Goal: Complete application form

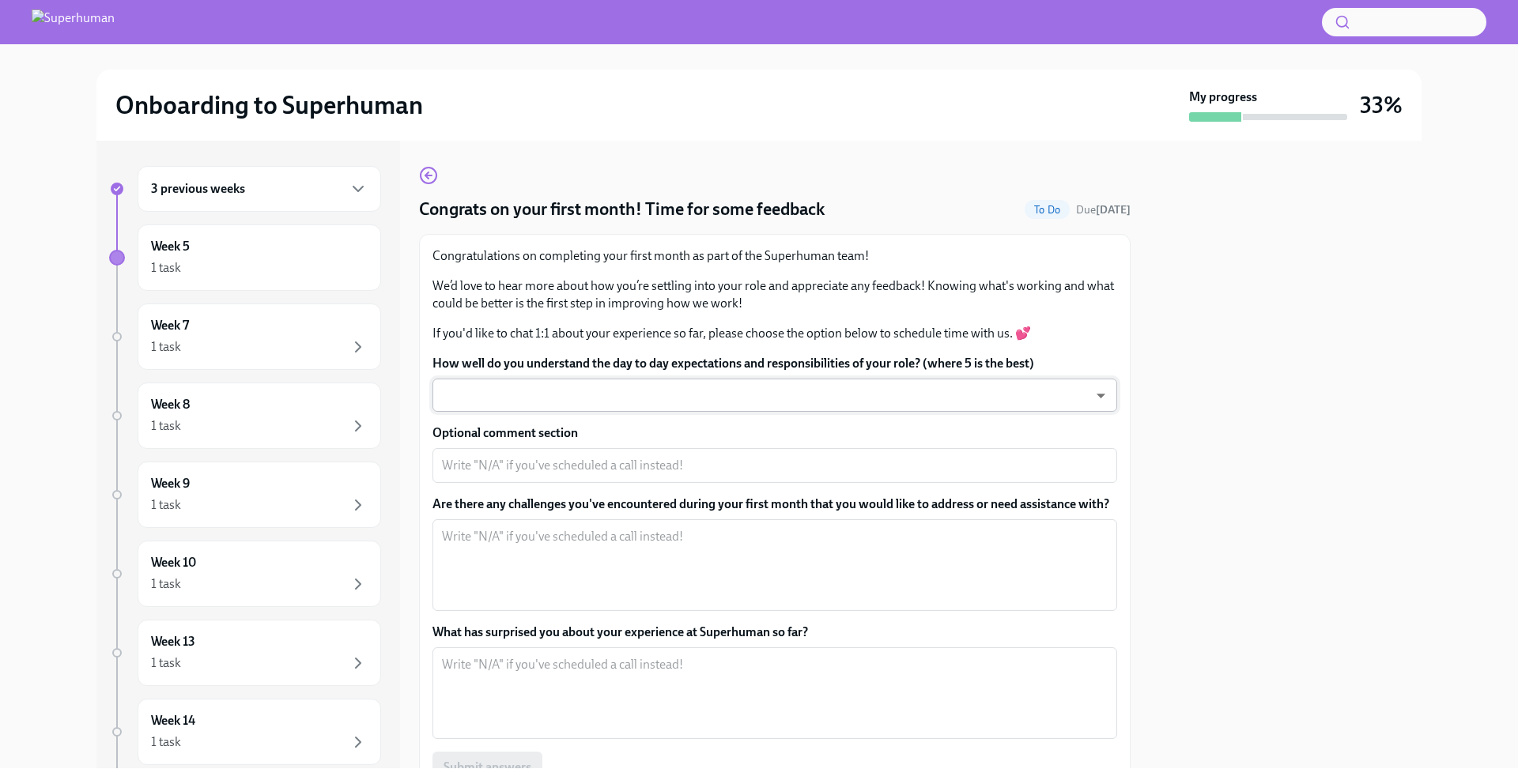
click at [772, 399] on body "Onboarding to Superhuman My progress 33% 3 previous weeks Week 5 1 task Week 7 …" at bounding box center [759, 392] width 1518 height 784
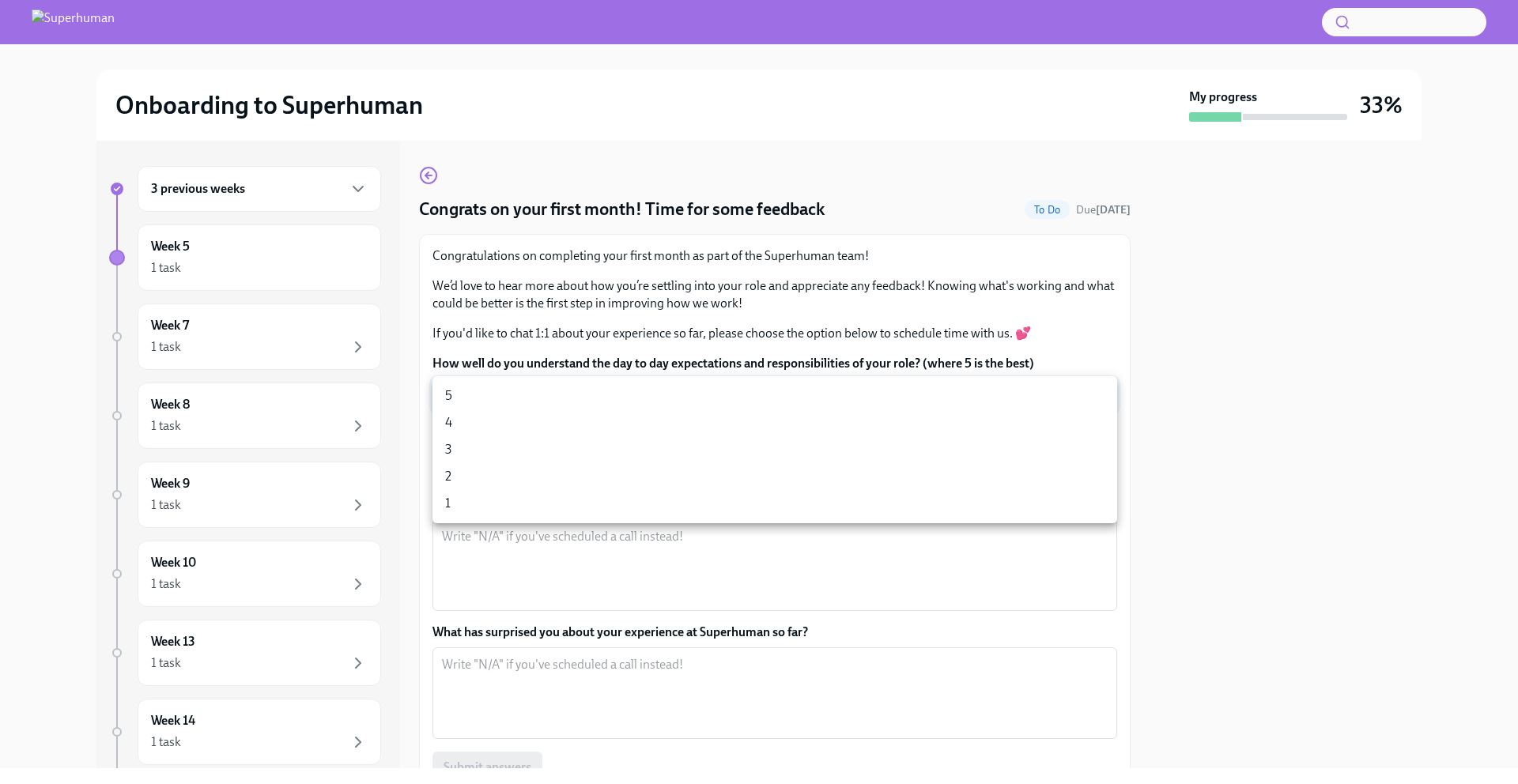
click at [699, 388] on li "5" at bounding box center [775, 396] width 685 height 27
type input "xv1lIljm3"
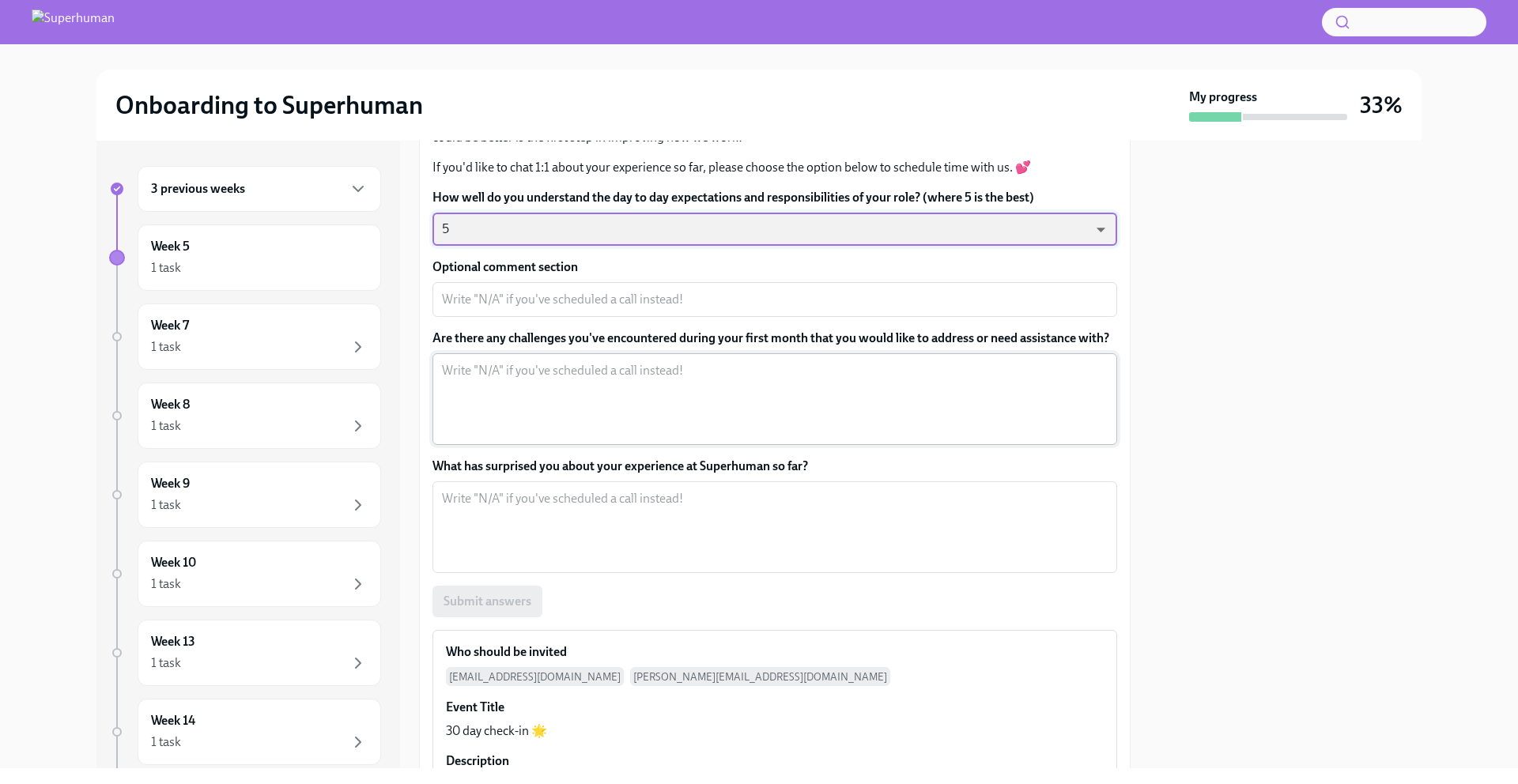
scroll to position [163, 0]
click at [672, 281] on div "Optional comment section x ​" at bounding box center [775, 289] width 685 height 59
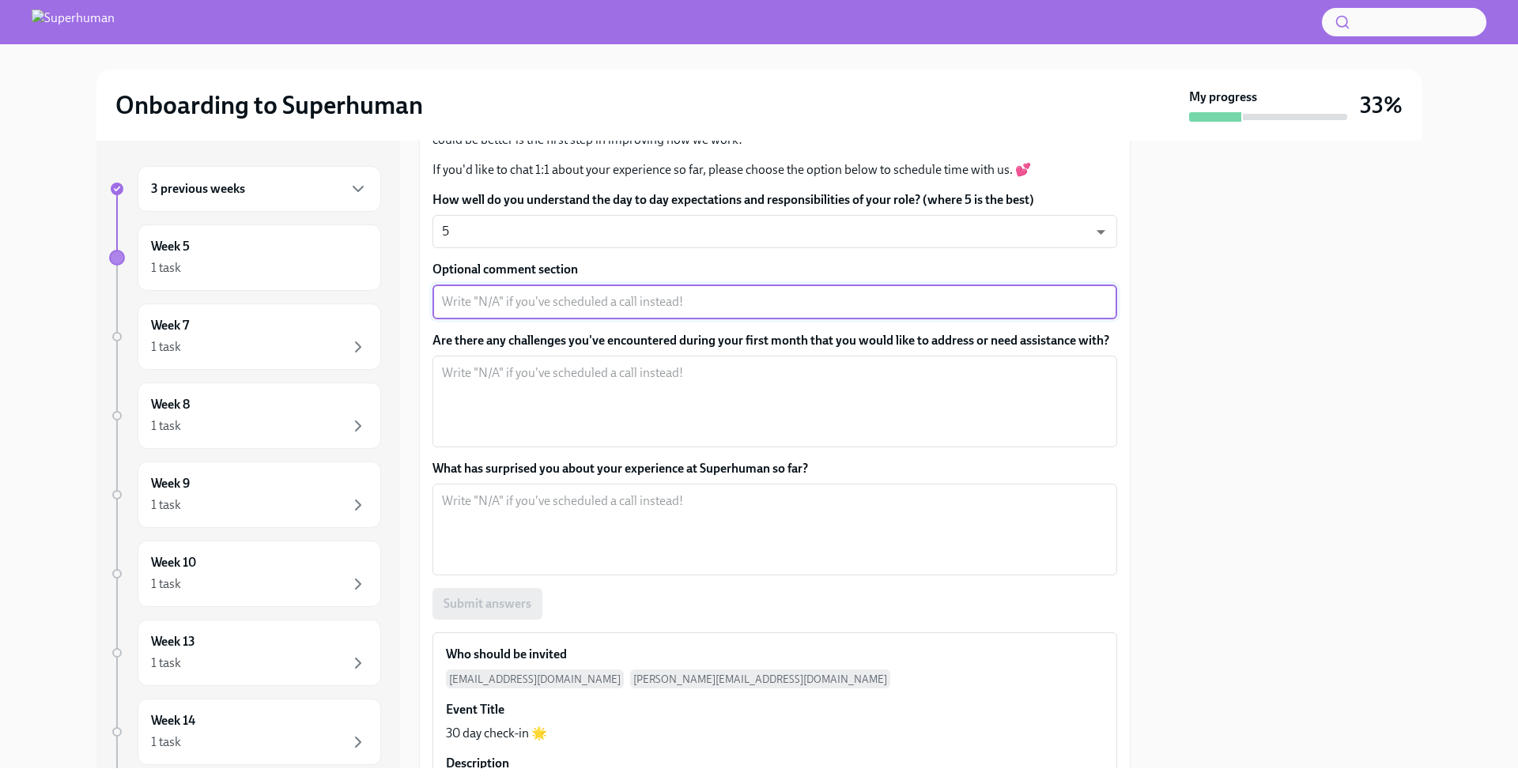
click at [665, 306] on textarea "Optional comment section" at bounding box center [774, 302] width 665 height 19
type textarea "The only uncertainties I have are around the integration into Grammarly but I d…"
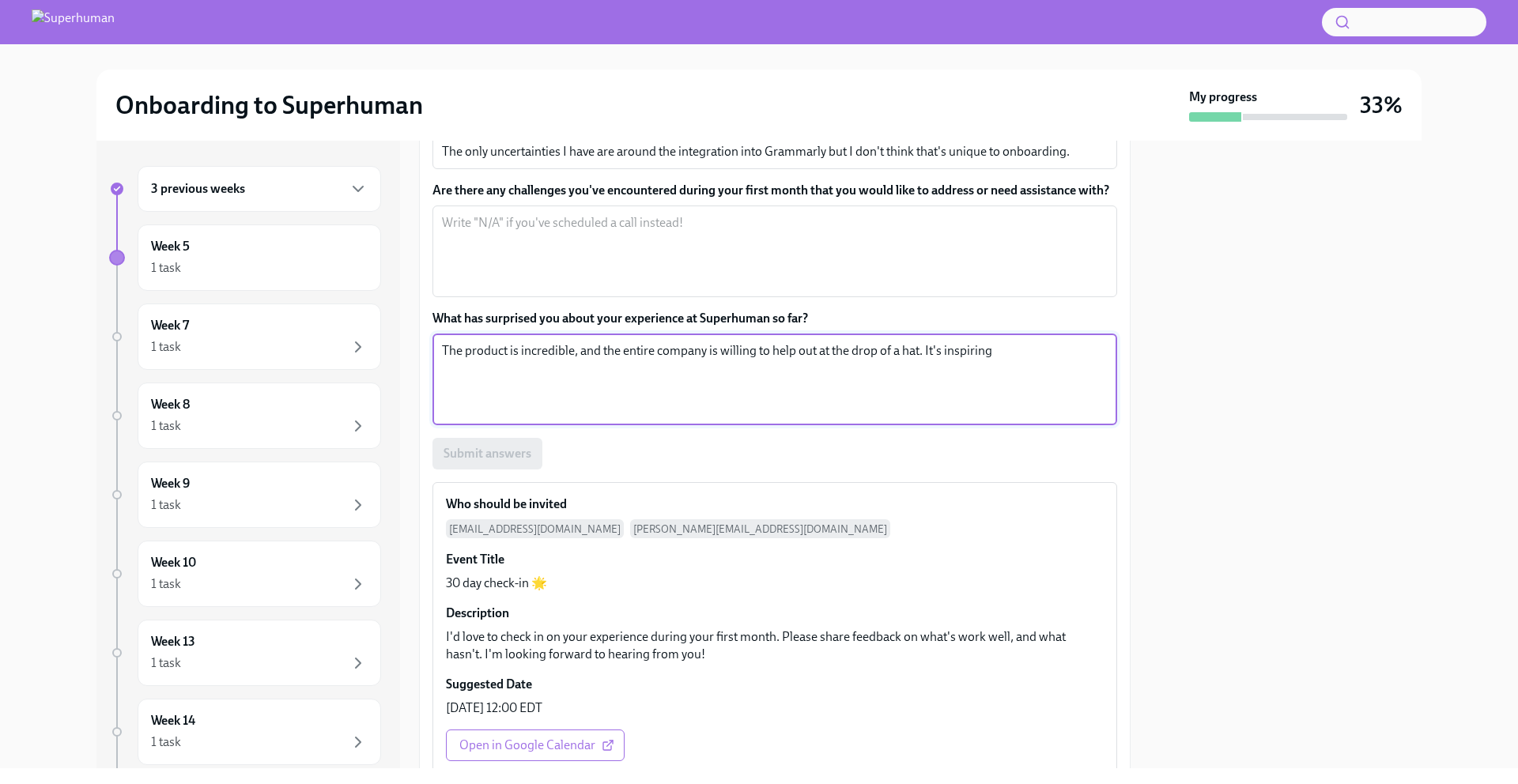
scroll to position [241, 0]
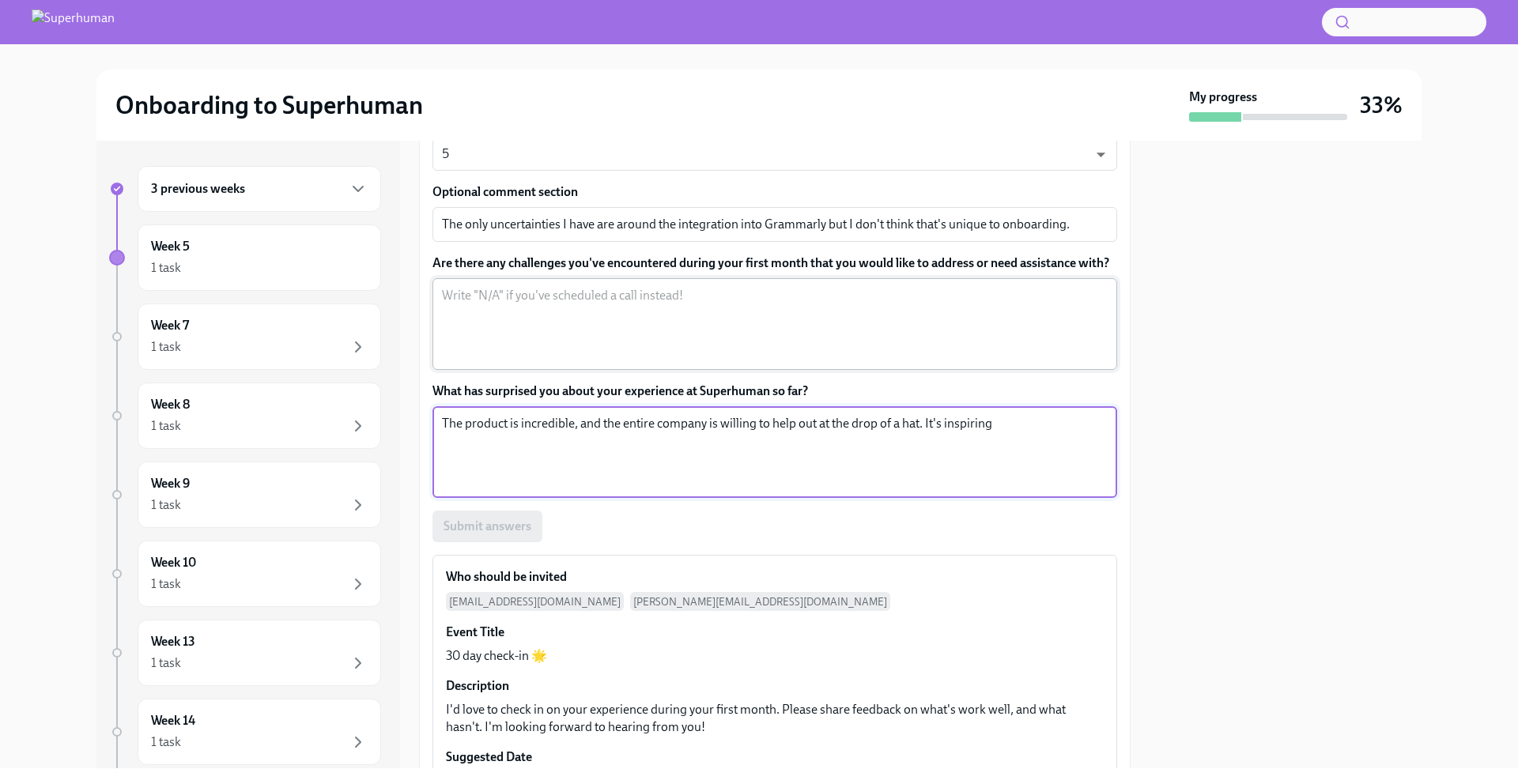
type textarea "The product is incredible, and the entire company is willing to help out at the…"
click at [625, 335] on textarea "Are there any challenges you've encountered during your first month that you wo…" at bounding box center [774, 323] width 665 height 76
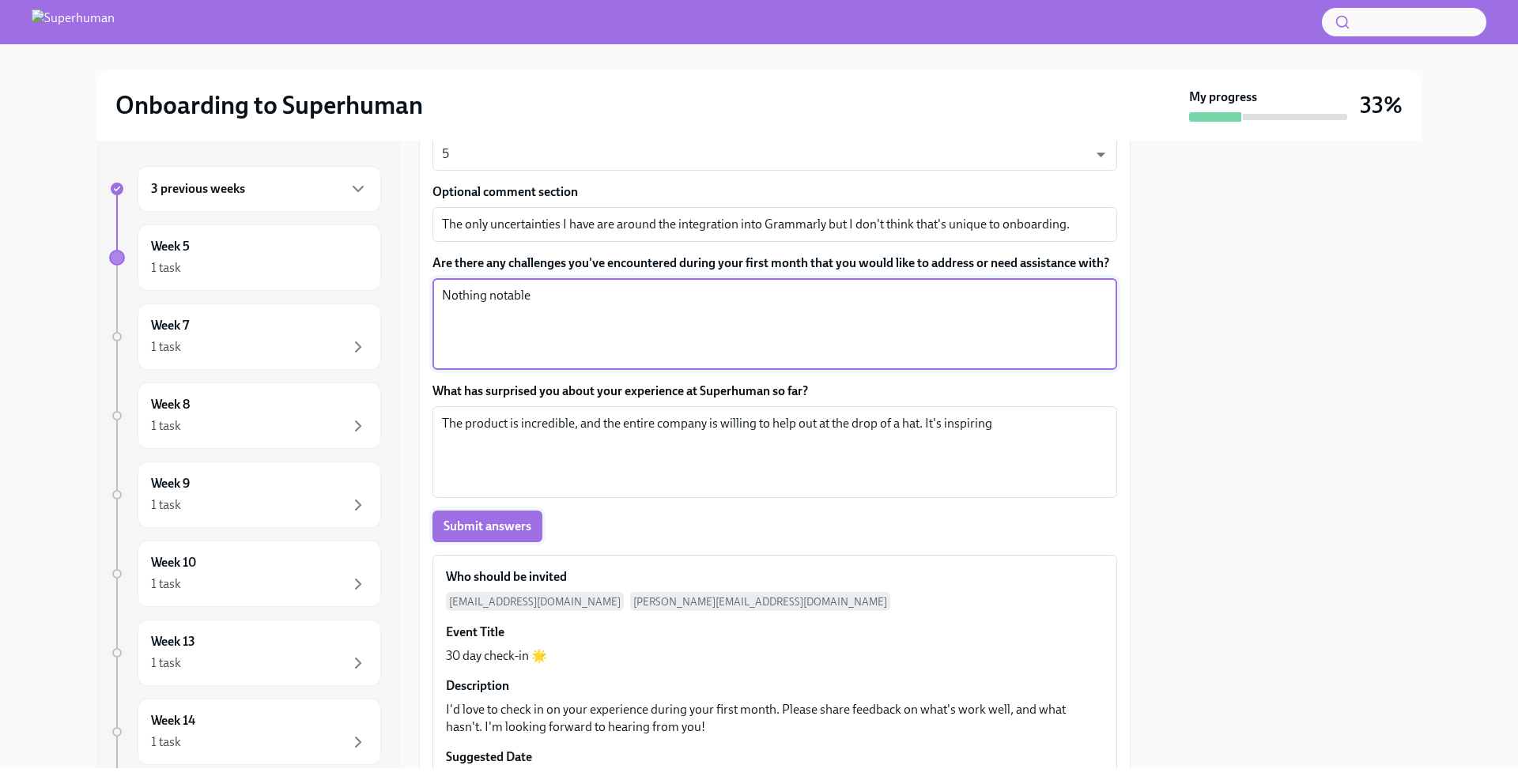
type textarea "Nothing notable"
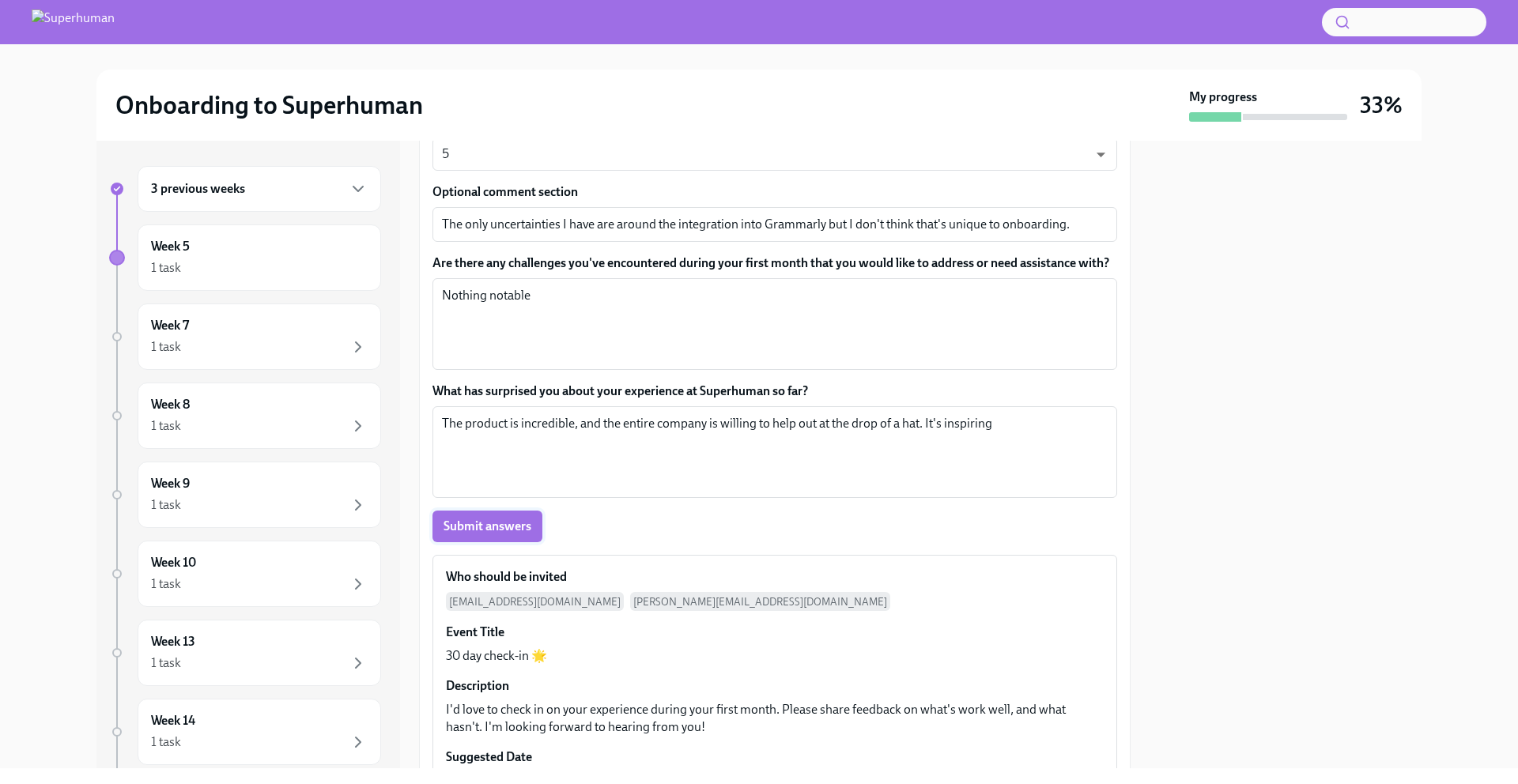
click at [519, 527] on span "Submit answers" at bounding box center [487, 526] width 87 height 16
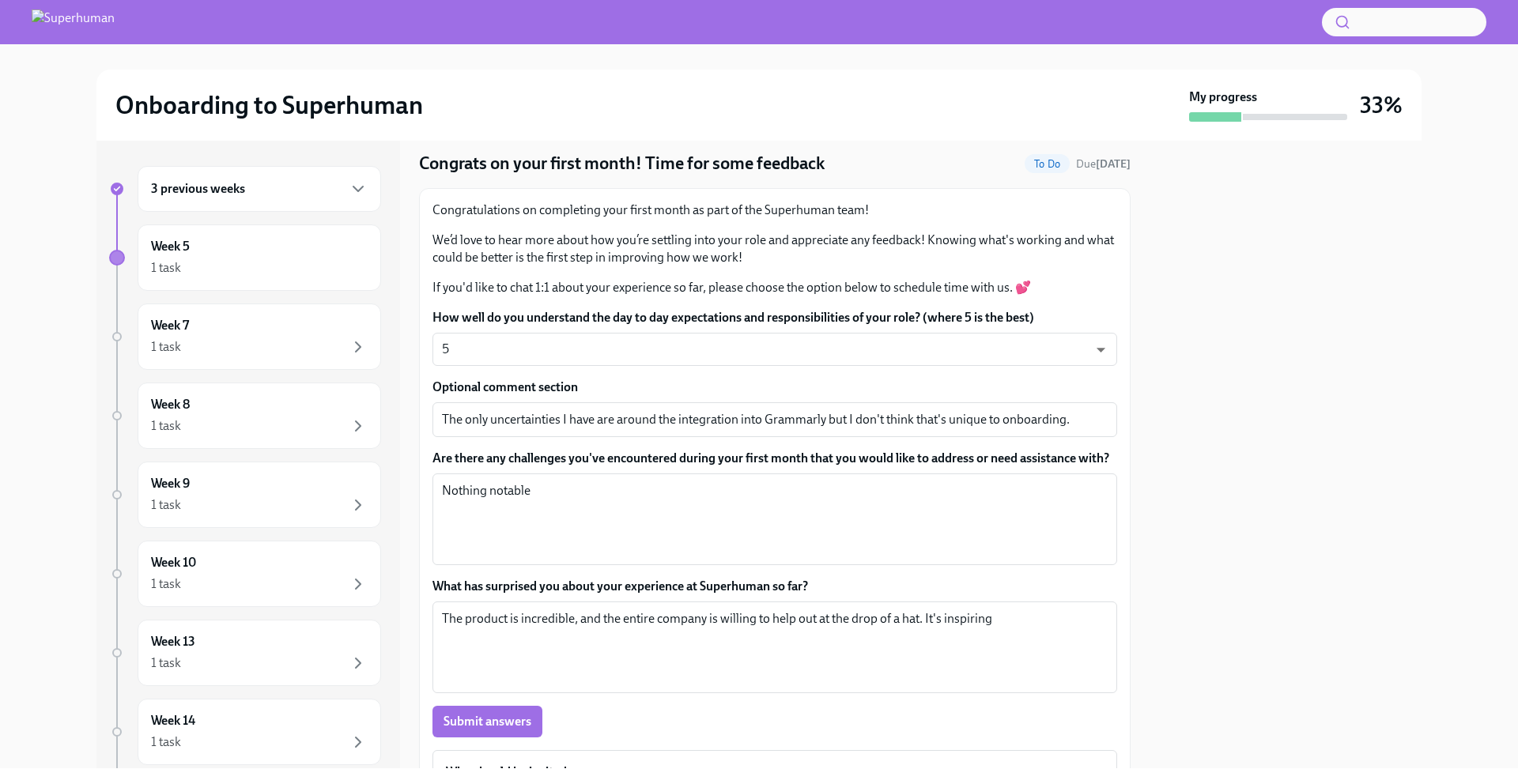
scroll to position [0, 0]
